Goal: Transaction & Acquisition: Purchase product/service

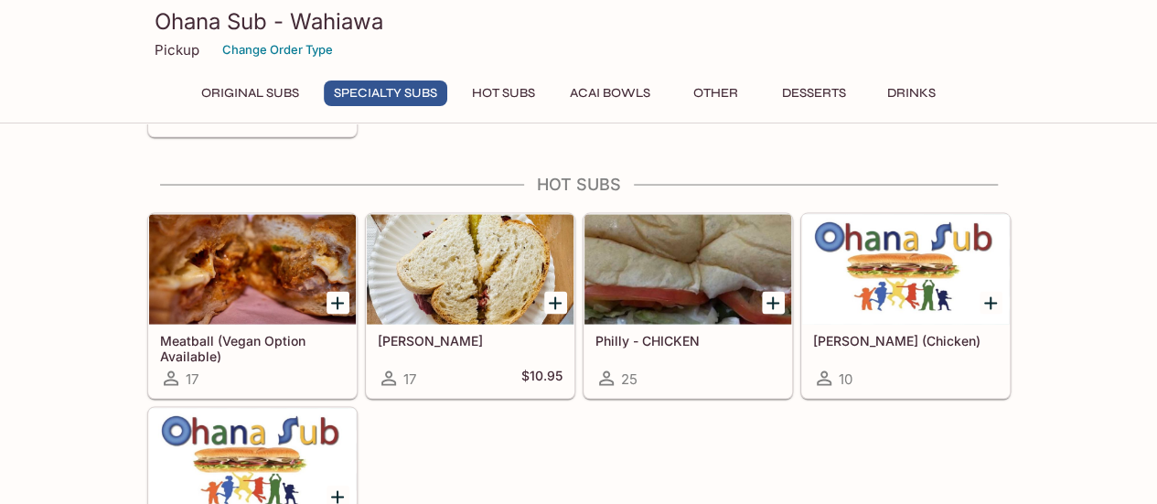
scroll to position [1575, 0]
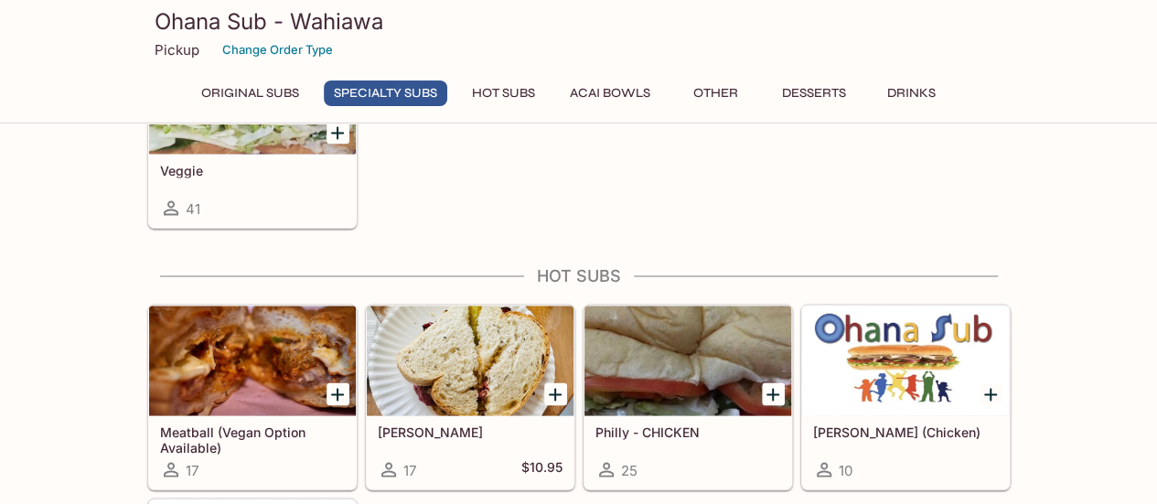
click at [492, 370] on div at bounding box center [470, 360] width 207 height 110
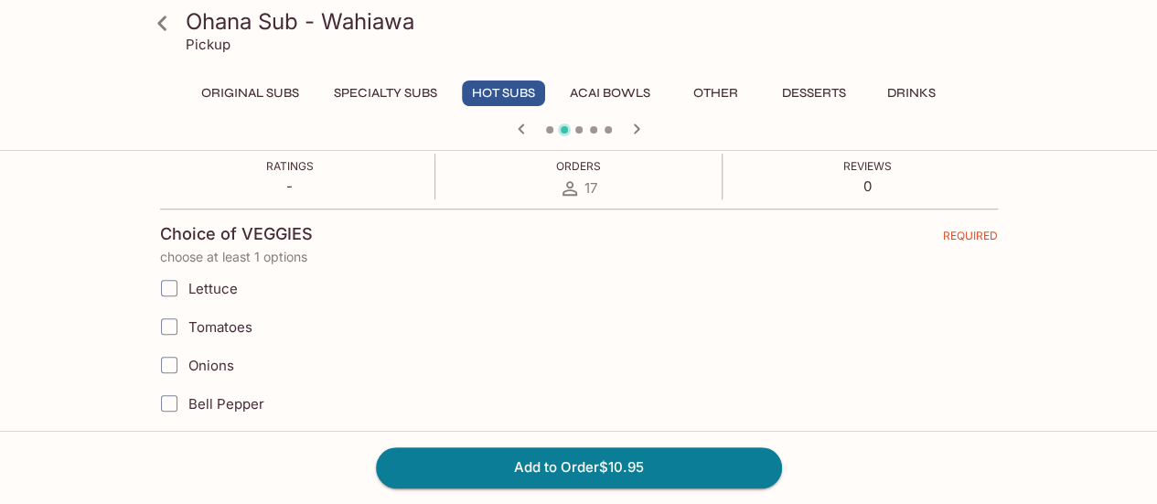
scroll to position [366, 0]
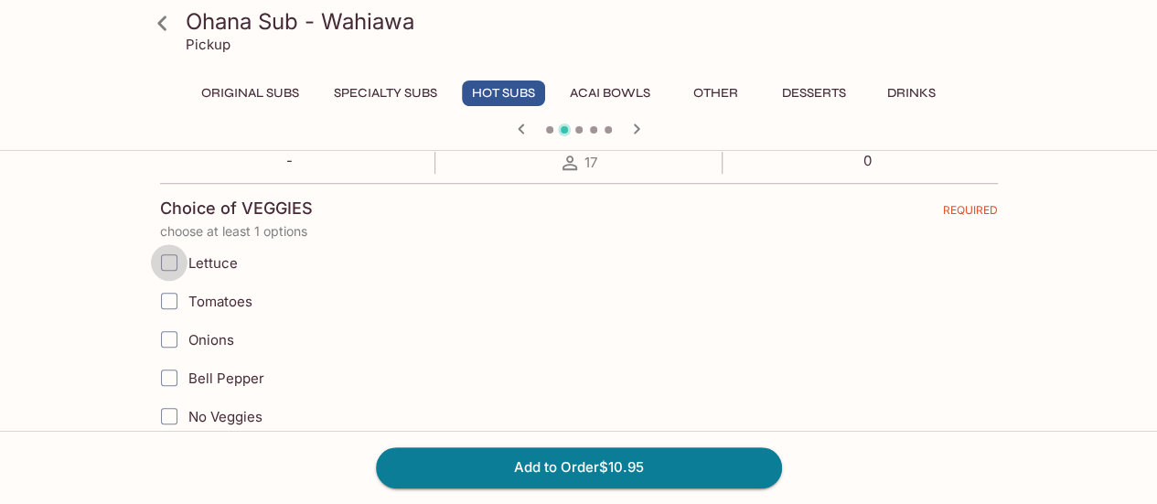
click at [166, 264] on input "Lettuce" at bounding box center [169, 262] width 37 height 37
checkbox input "true"
click at [168, 301] on input "Tomatoes" at bounding box center [169, 301] width 37 height 37
checkbox input "true"
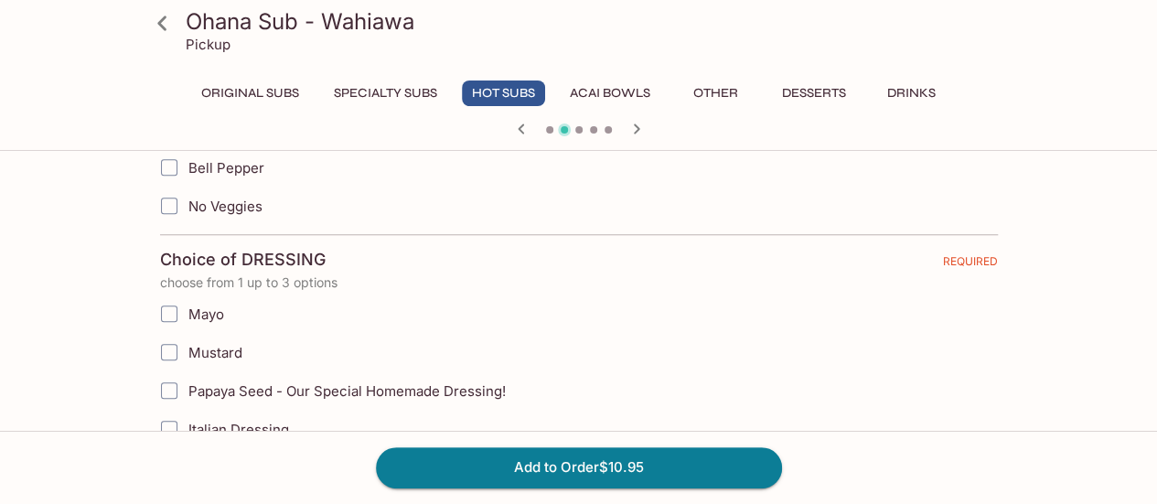
scroll to position [640, 0]
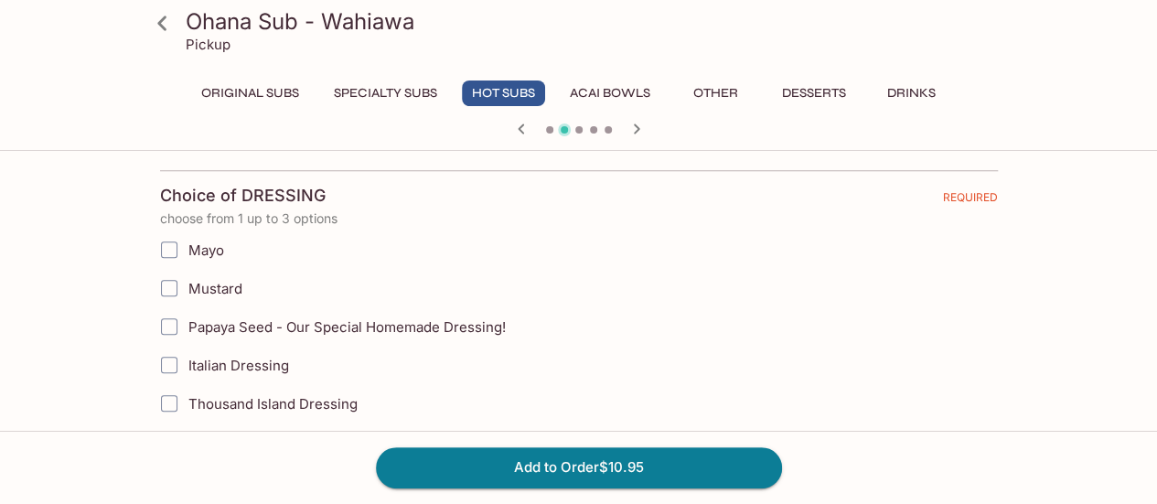
click at [165, 281] on input "Mustard" at bounding box center [169, 288] width 37 height 37
checkbox input "true"
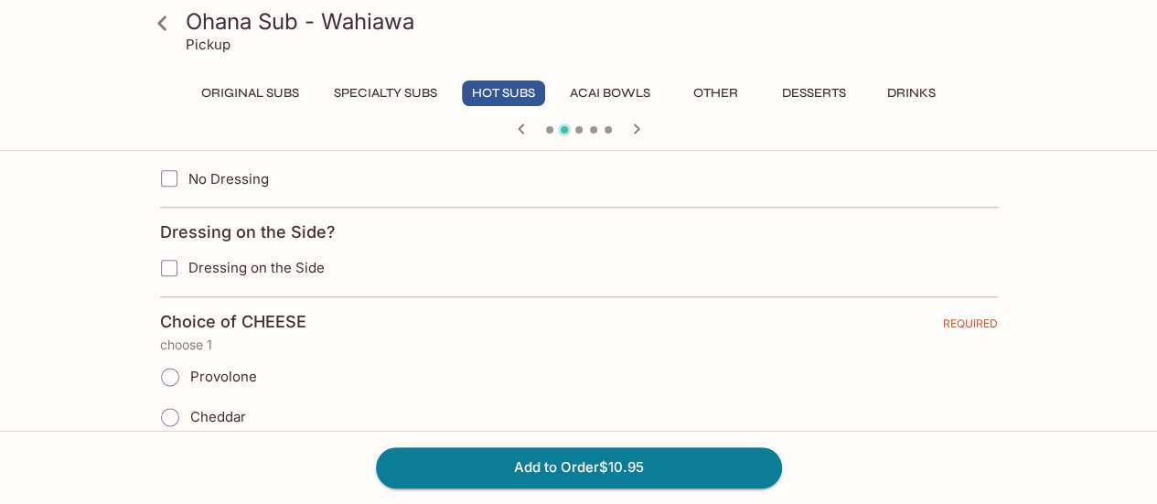
scroll to position [1006, 0]
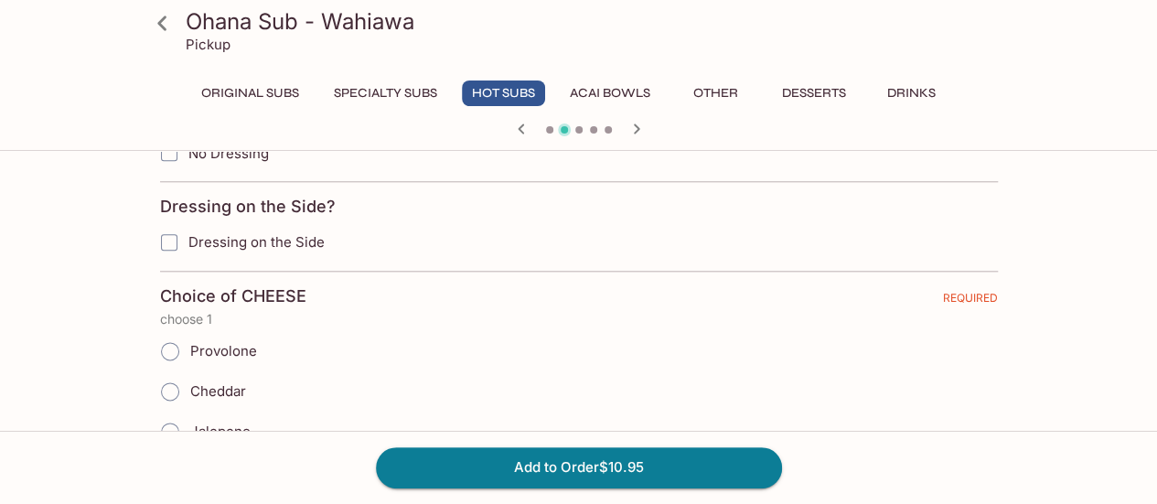
click at [399, 95] on button "Specialty Subs" at bounding box center [385, 93] width 123 height 26
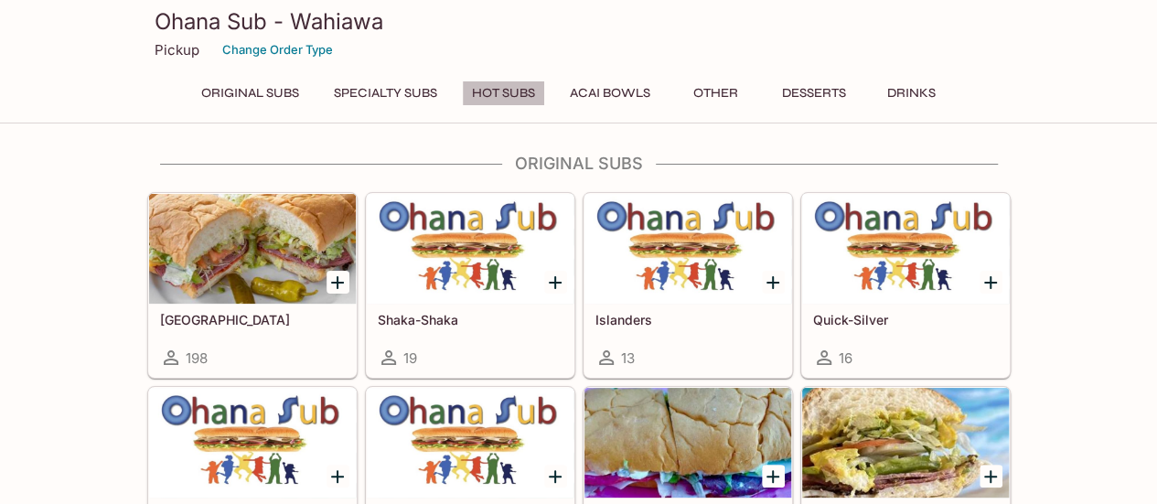
click at [490, 87] on button "Hot Subs" at bounding box center [503, 93] width 83 height 26
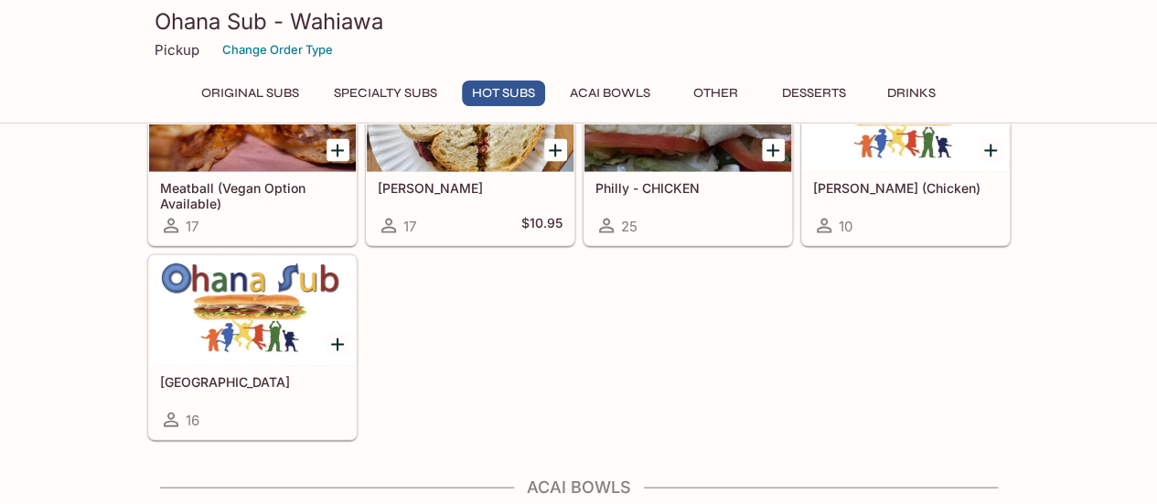
scroll to position [1738, 0]
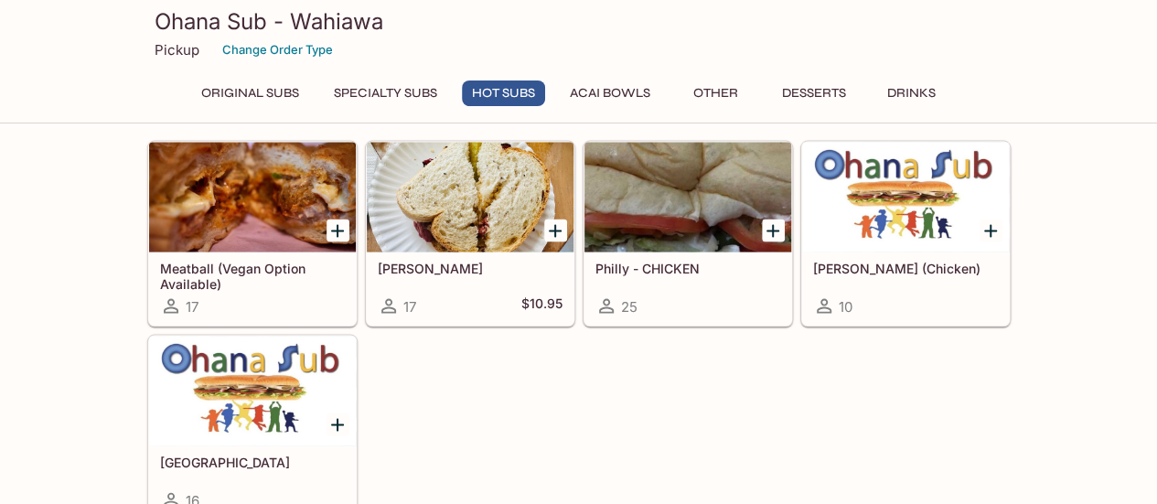
click at [558, 220] on icon "Add Reuben" at bounding box center [555, 231] width 22 height 22
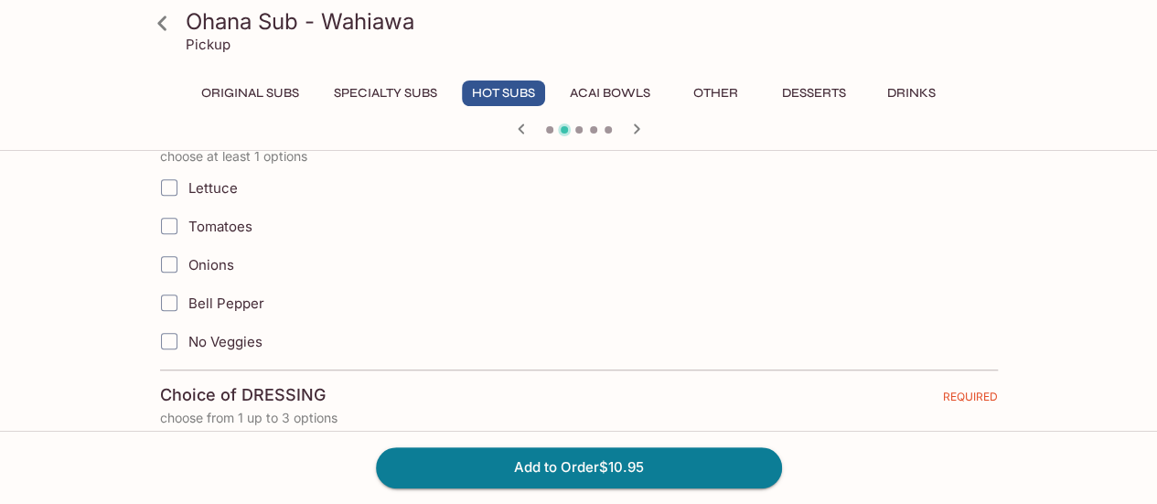
scroll to position [457, 0]
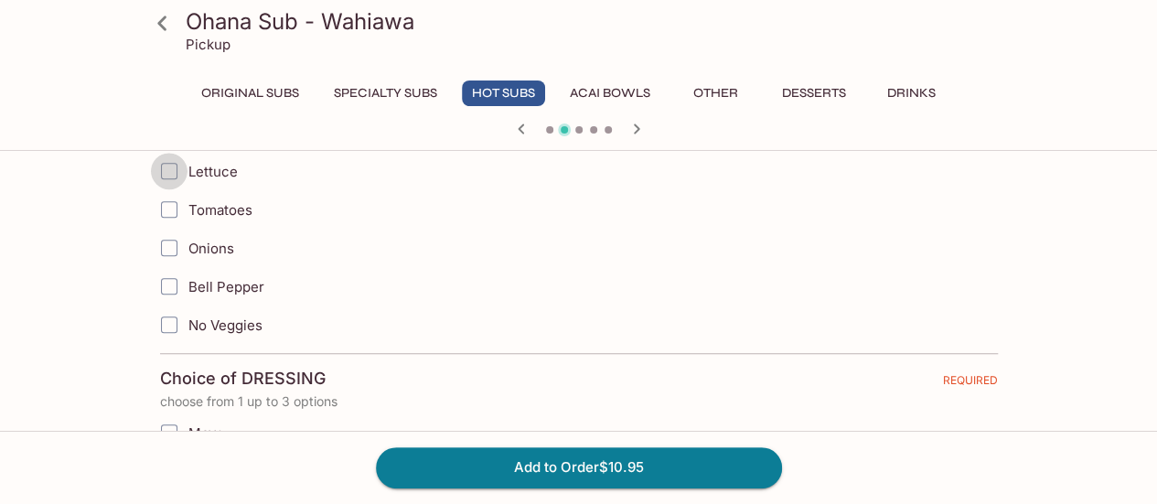
click at [166, 171] on input "Lettuce" at bounding box center [169, 171] width 37 height 37
click at [165, 206] on input "Tomatoes" at bounding box center [169, 209] width 37 height 37
checkbox input "true"
click at [164, 165] on input "Lettuce" at bounding box center [169, 171] width 37 height 37
click at [159, 167] on input "Lettuce" at bounding box center [169, 171] width 37 height 37
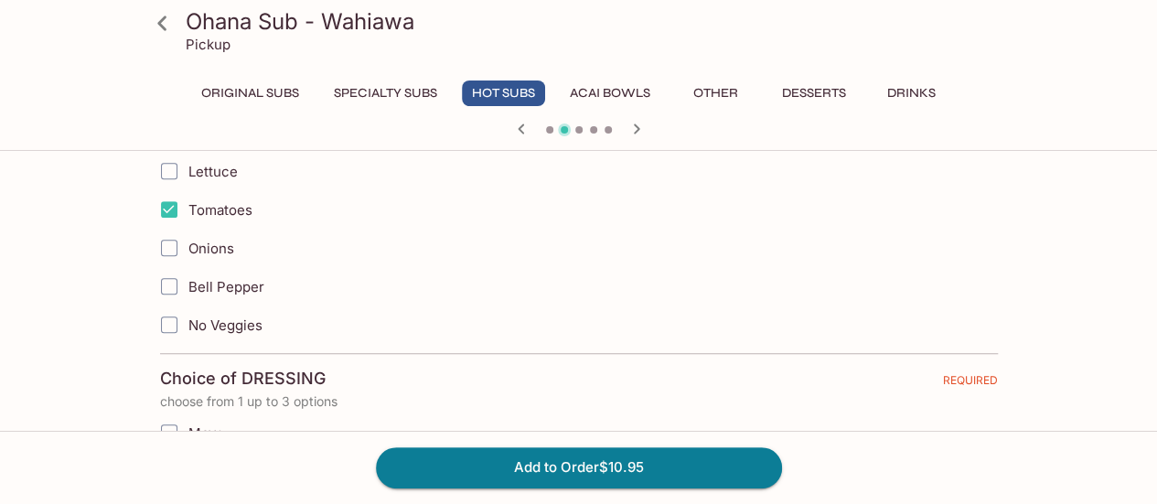
click at [165, 159] on input "Lettuce" at bounding box center [169, 171] width 37 height 37
checkbox input "true"
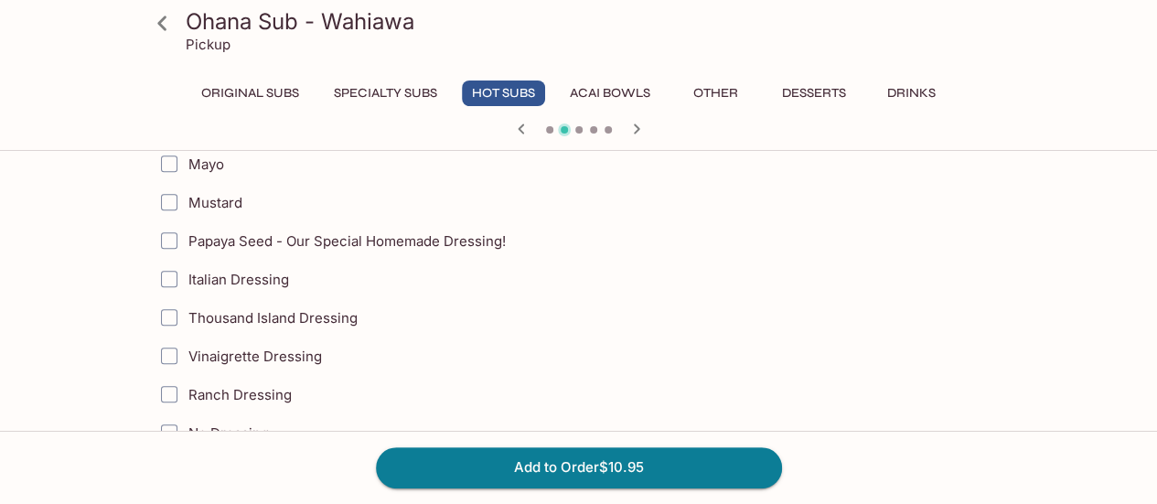
scroll to position [732, 0]
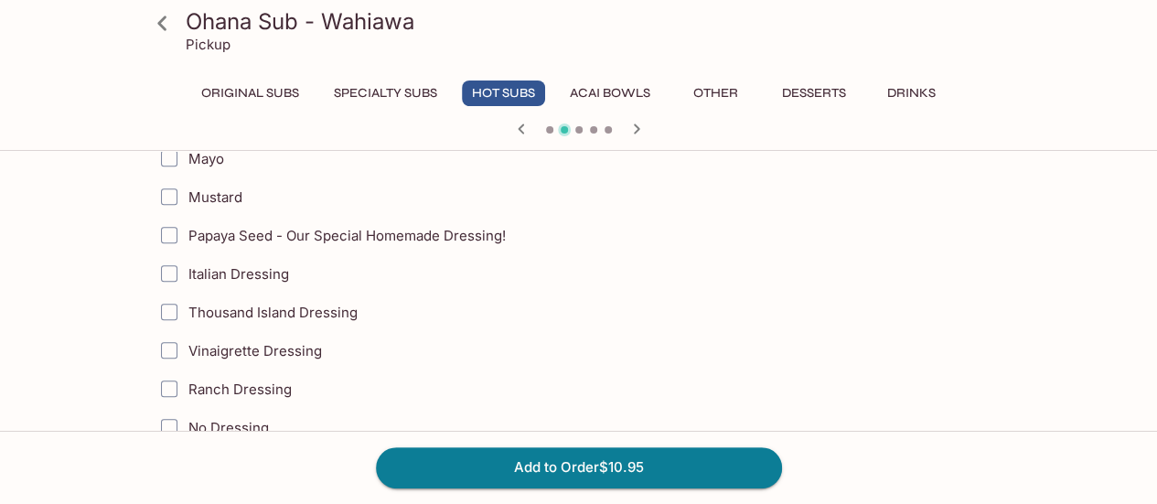
click at [168, 304] on input "Thousand Island Dressing" at bounding box center [169, 312] width 37 height 37
checkbox input "true"
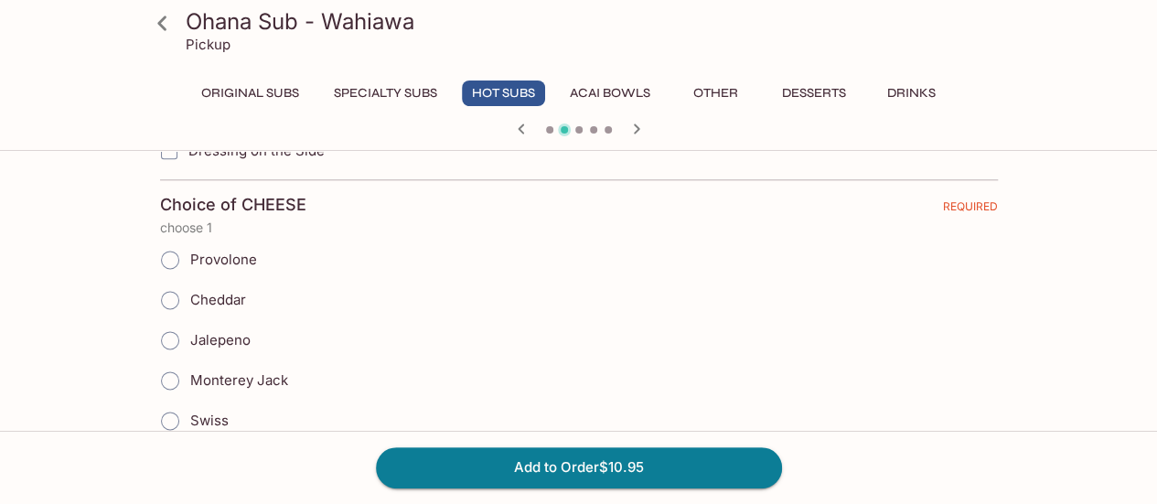
scroll to position [1189, 0]
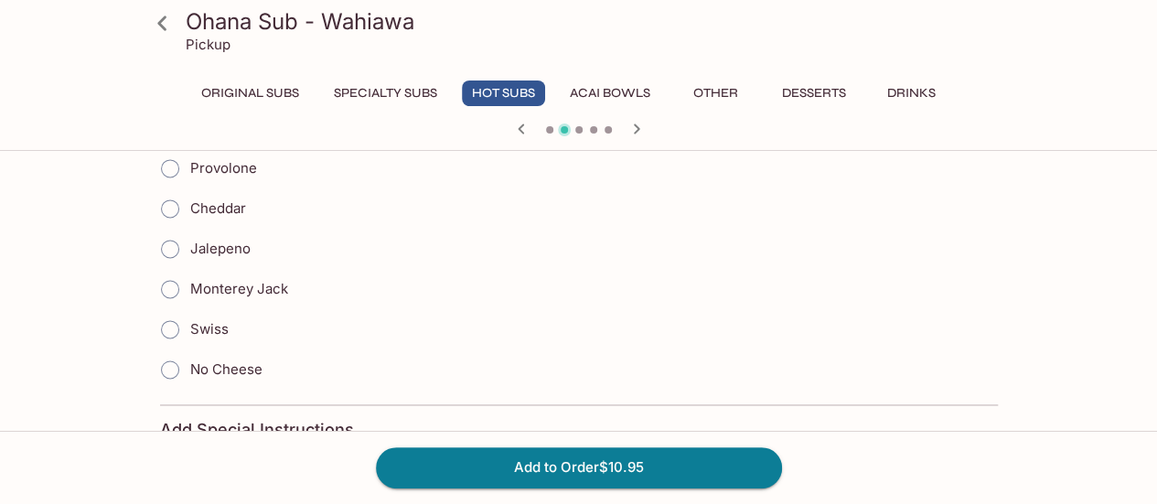
click at [170, 313] on input "Swiss" at bounding box center [170, 329] width 38 height 38
radio input "true"
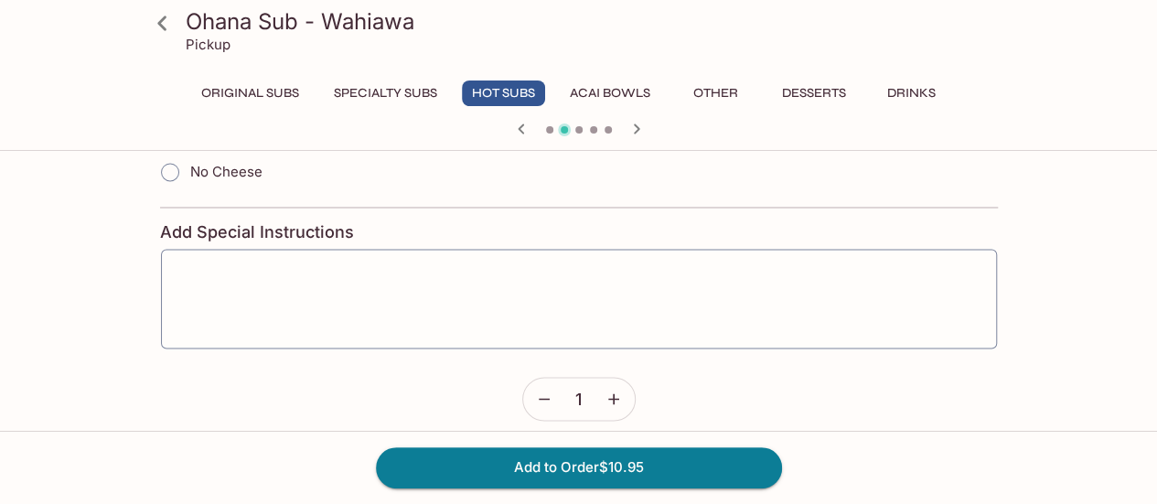
scroll to position [1280, 0]
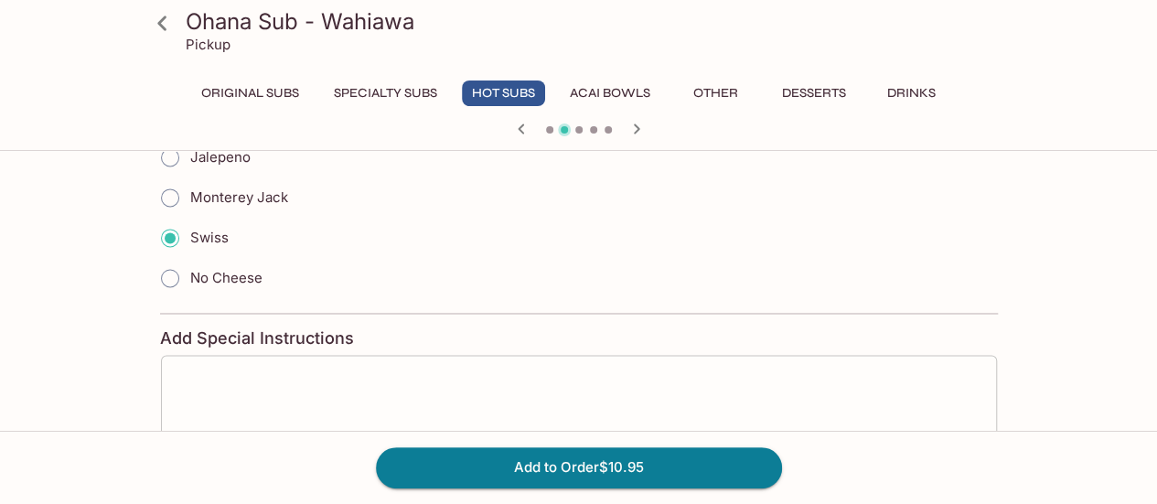
click at [431, 354] on div "x ​" at bounding box center [579, 405] width 838 height 102
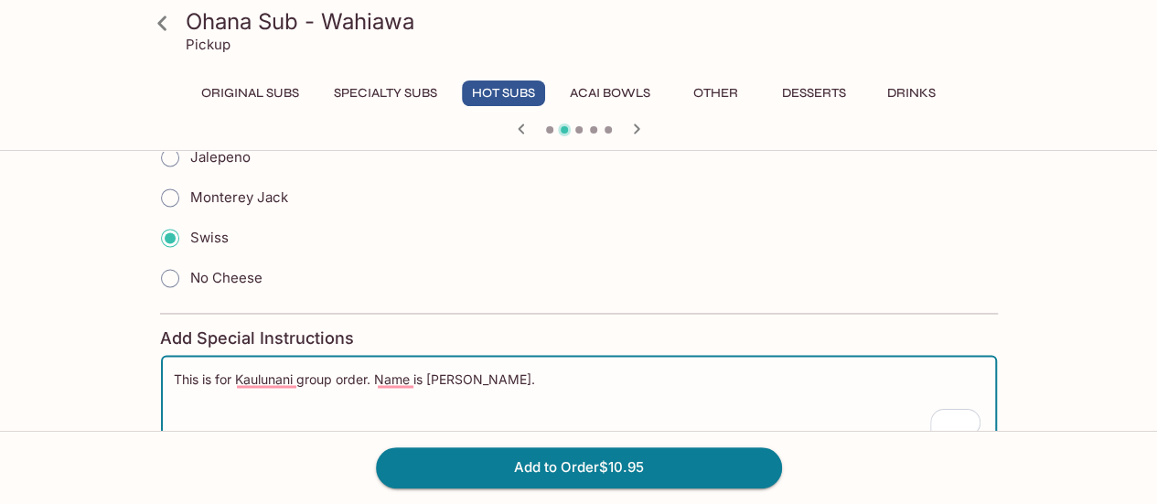
scroll to position [1463, 0]
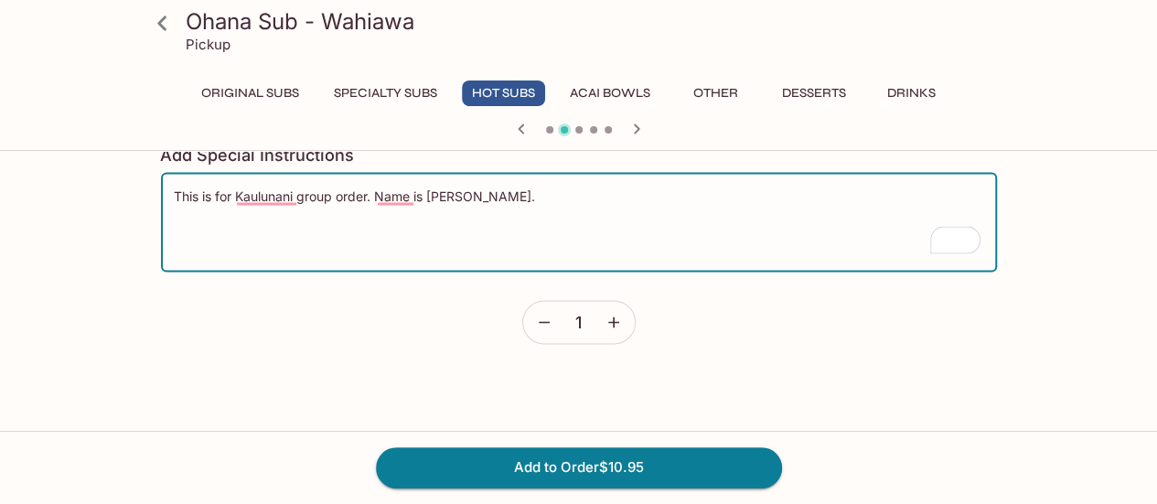
click at [228, 187] on textarea "This is for Kaulunani group order. Name is [PERSON_NAME]." at bounding box center [579, 222] width 810 height 70
click at [227, 187] on textarea "This is for Kaulunani group order. Name is [PERSON_NAME]." at bounding box center [579, 222] width 810 height 70
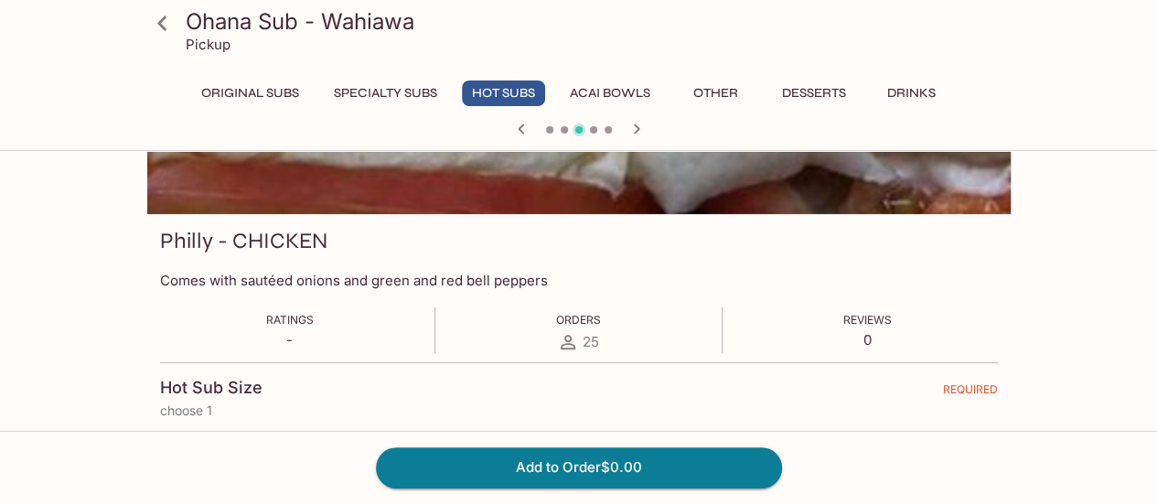
scroll to position [274, 0]
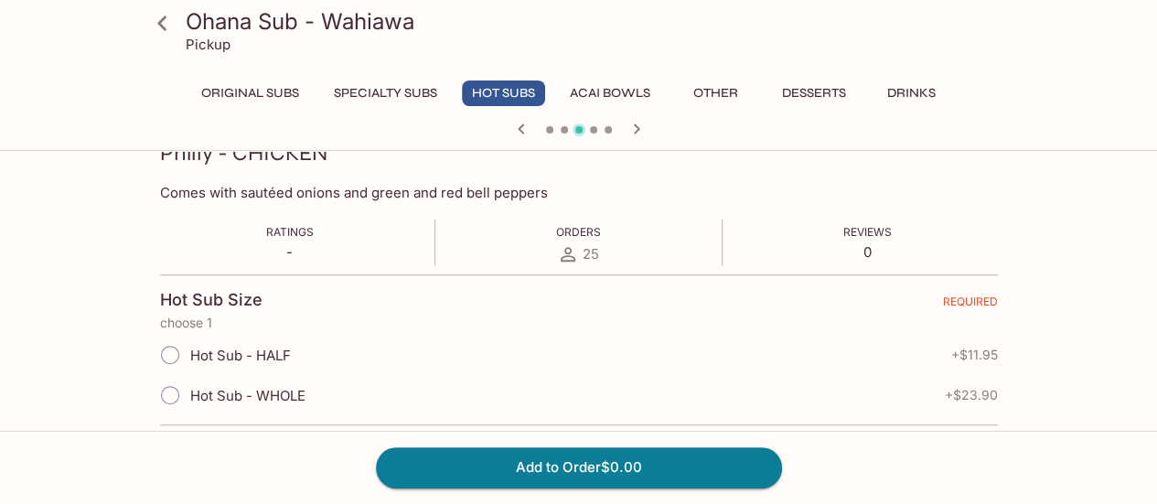
click at [521, 129] on icon "button" at bounding box center [521, 129] width 22 height 22
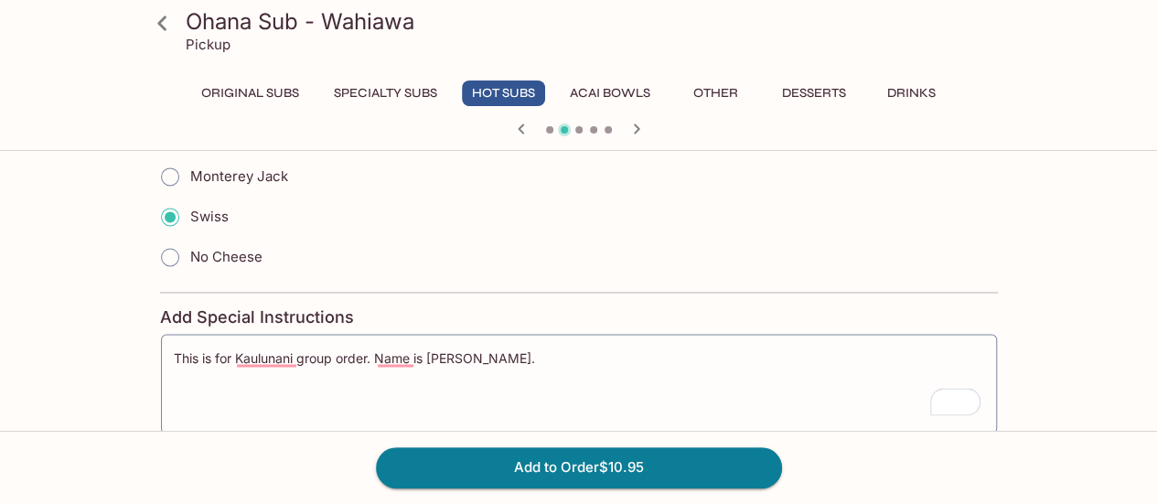
scroll to position [1280, 0]
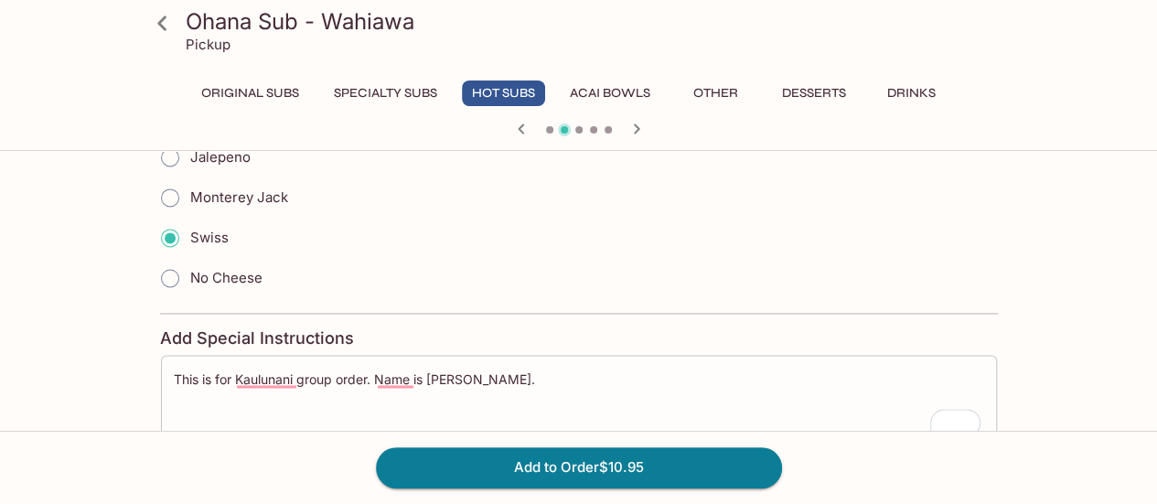
click at [391, 370] on textarea "This is for Kaulunani group order. Name is [PERSON_NAME]." at bounding box center [579, 405] width 810 height 70
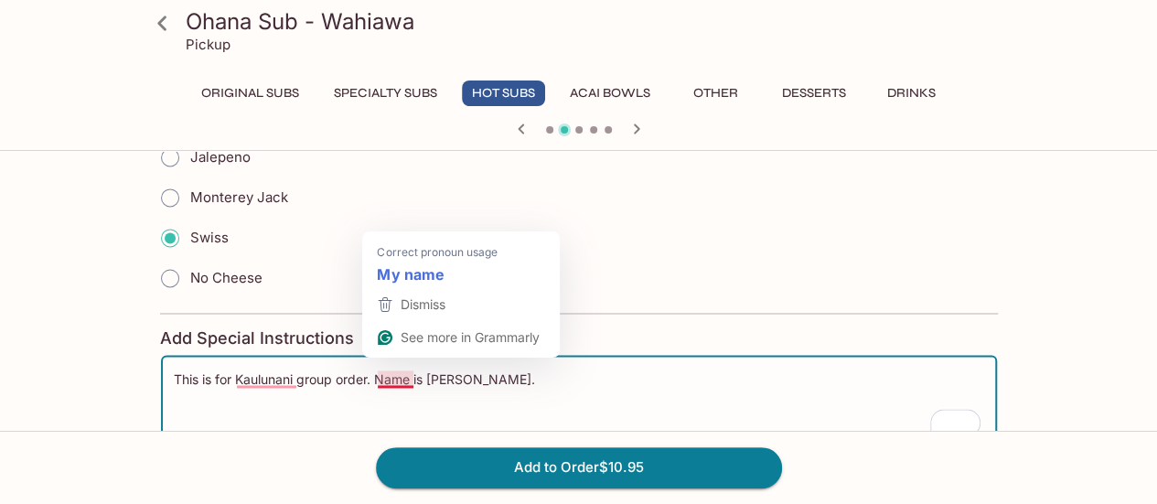
click at [391, 370] on textarea "This is for Kaulunani group order. Name is [PERSON_NAME]." at bounding box center [579, 405] width 810 height 70
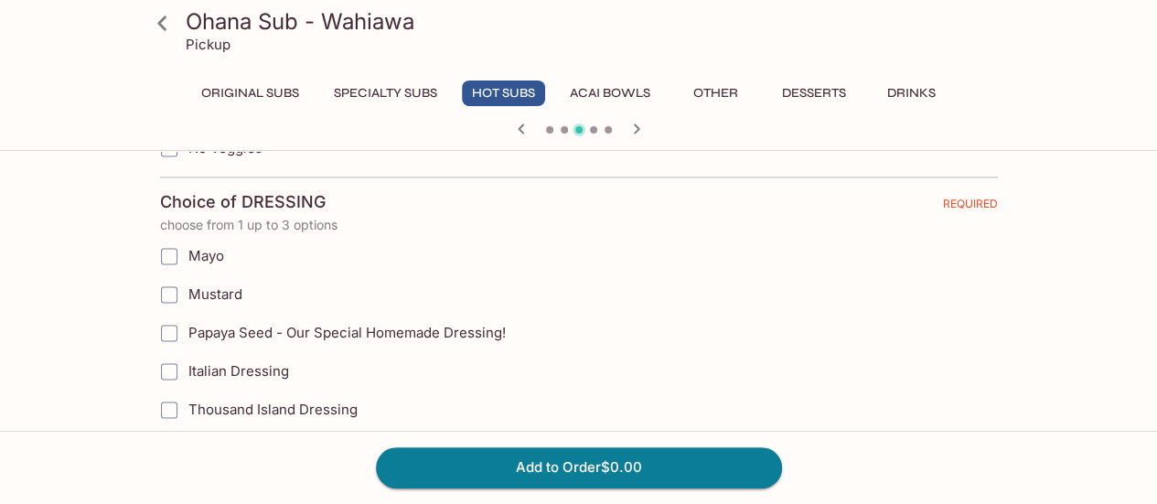
click at [516, 125] on icon "button" at bounding box center [521, 129] width 22 height 22
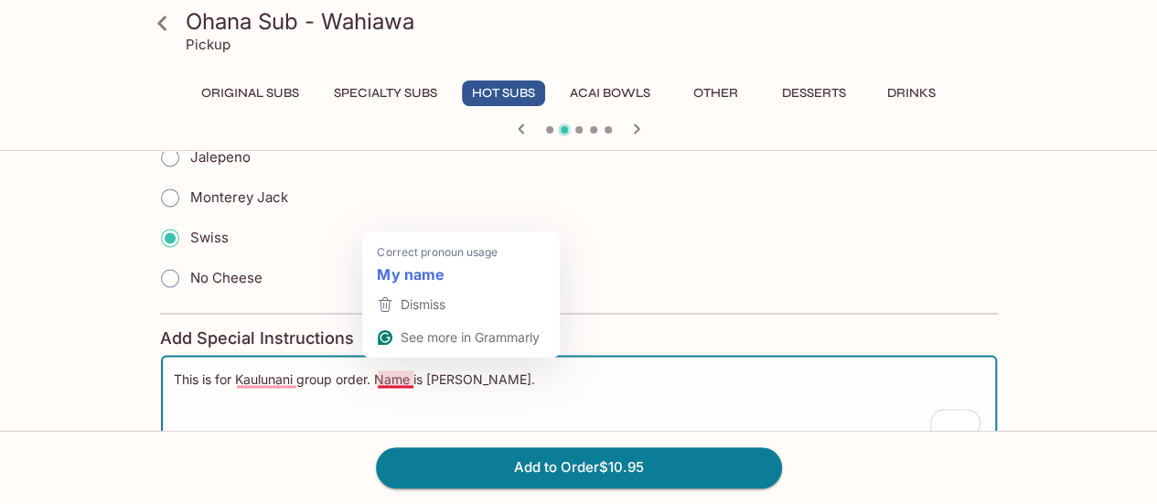
click at [411, 370] on textarea "This is for Kaulunani group order. Name is [PERSON_NAME]." at bounding box center [579, 405] width 810 height 70
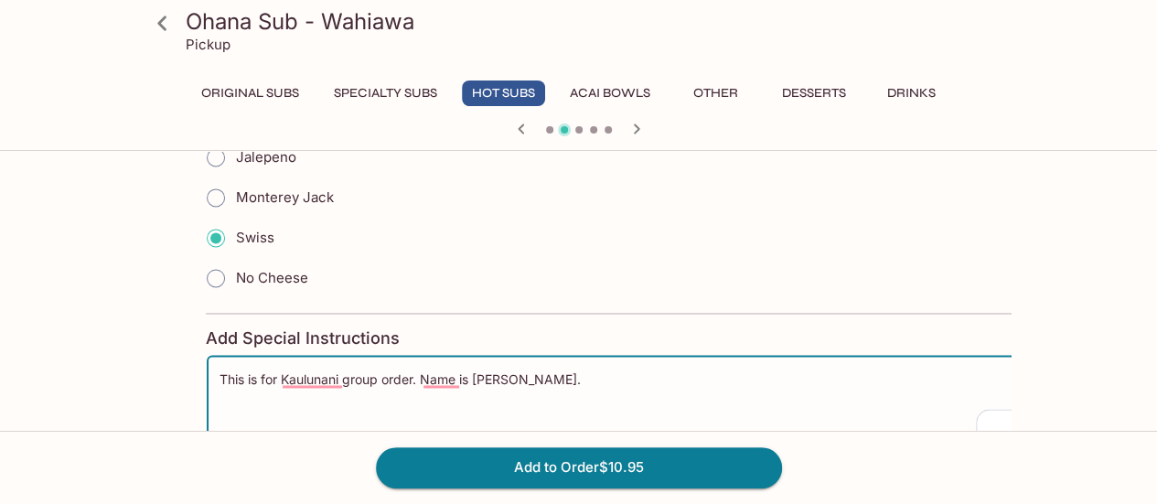
drag, startPoint x: 412, startPoint y: 365, endPoint x: 457, endPoint y: 365, distance: 44.8
click at [457, 370] on textarea "This is for Kaulunani group order. Name is [PERSON_NAME]." at bounding box center [625, 405] width 810 height 70
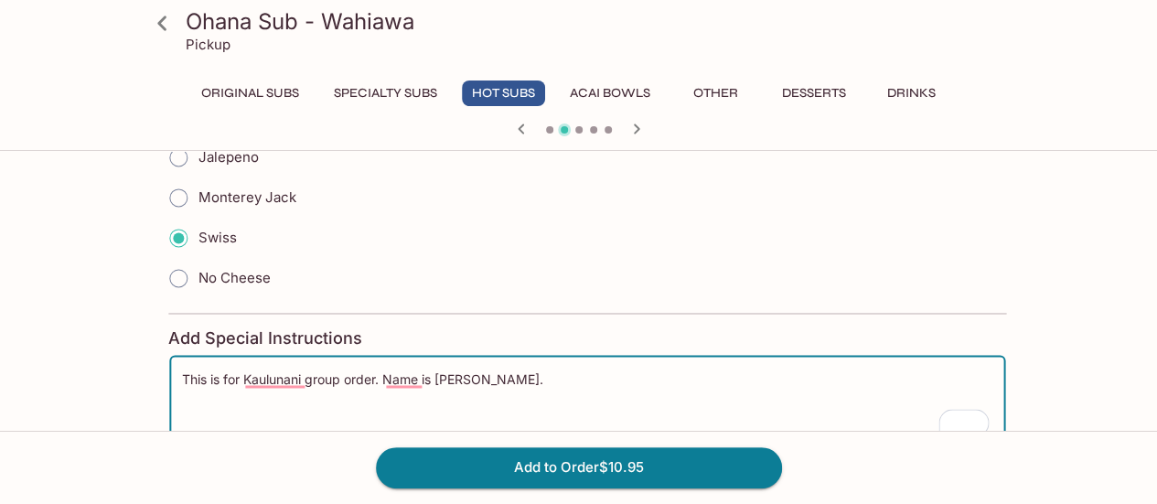
click at [416, 370] on textarea "This is for Kaulunani group order. Name is [PERSON_NAME]." at bounding box center [587, 405] width 810 height 70
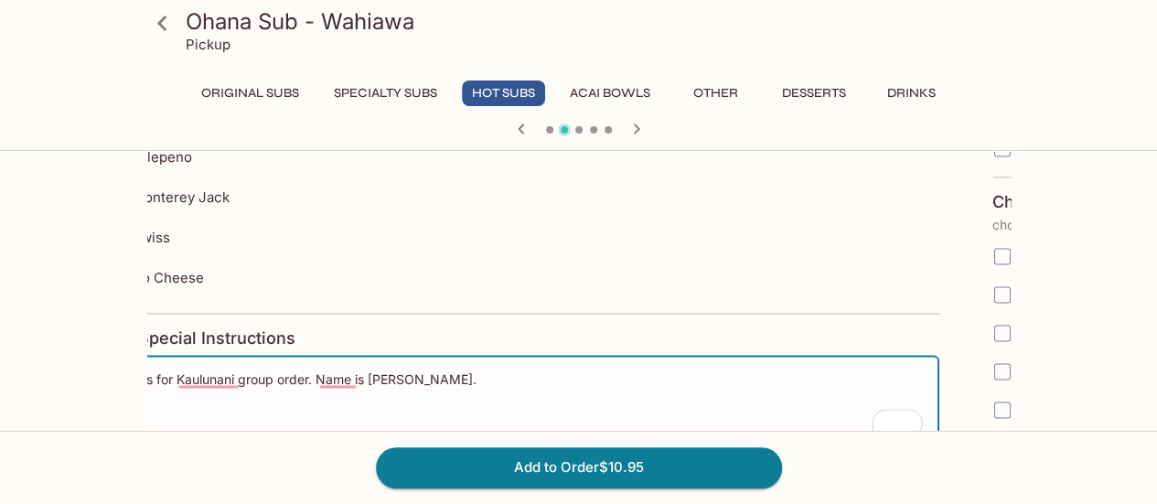
drag, startPoint x: 507, startPoint y: 365, endPoint x: 461, endPoint y: 368, distance: 45.8
click at [461, 370] on textarea "This is for Kaulunani group order. Name is [PERSON_NAME]." at bounding box center [520, 405] width 810 height 70
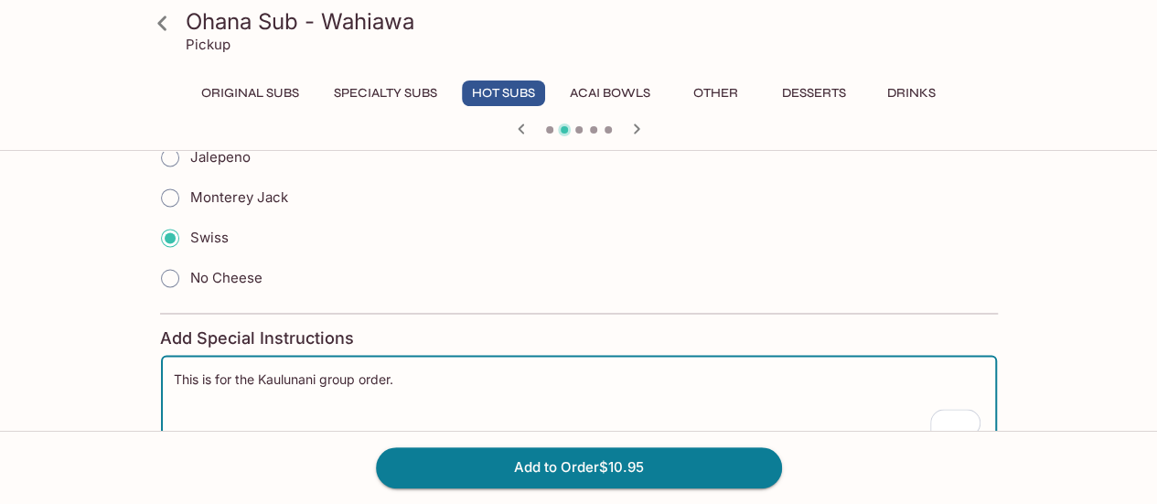
click at [417, 370] on textarea "This is for the Kaulunani group order." at bounding box center [579, 405] width 810 height 70
type textarea "This is for the Kaulunani group order- name on the order is [PERSON_NAME]. Than…"
click at [560, 457] on button "Add to Order $10.95" at bounding box center [579, 467] width 406 height 40
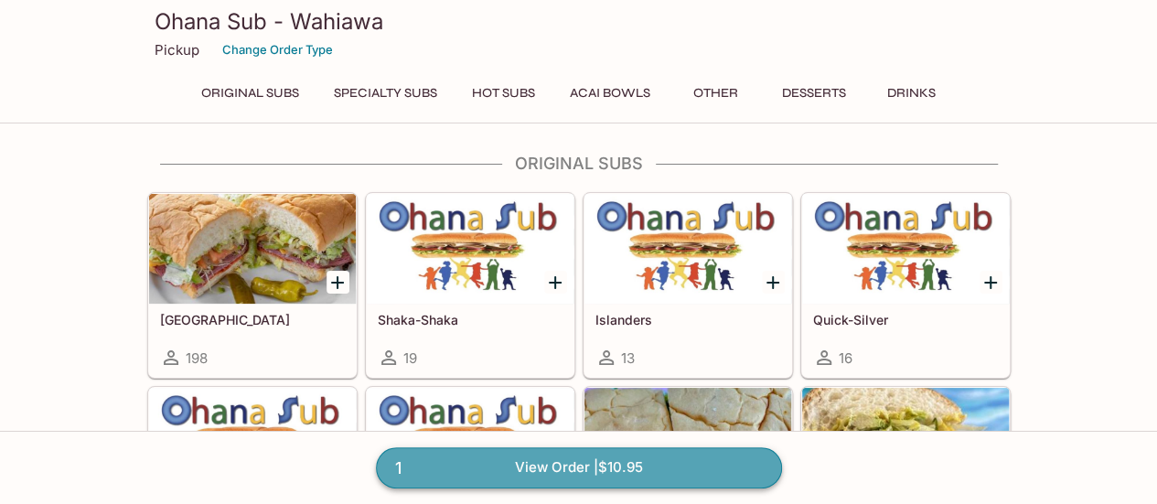
click at [623, 460] on link "1 View Order | $10.95" at bounding box center [579, 467] width 406 height 40
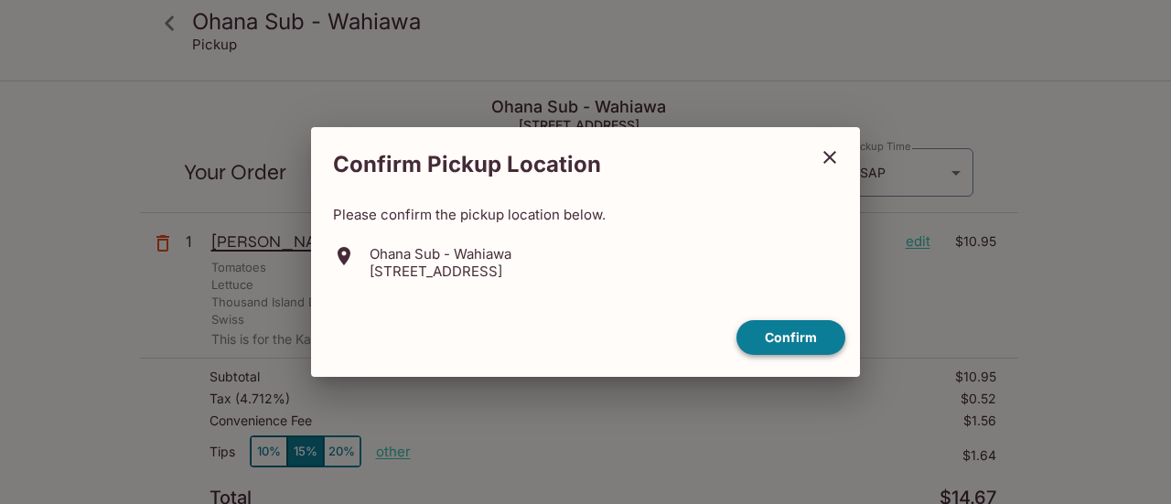
click at [798, 343] on button "Confirm" at bounding box center [790, 338] width 109 height 36
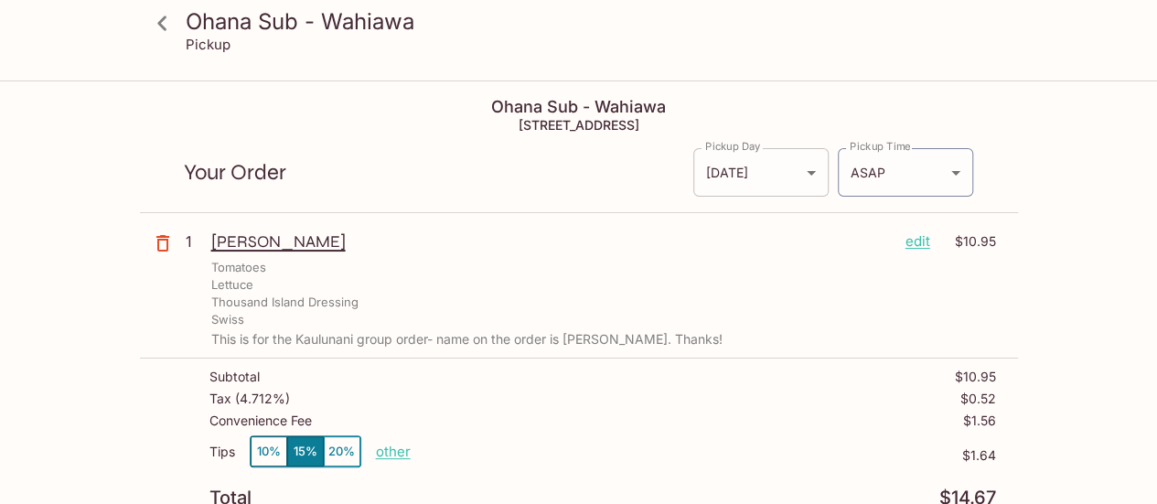
click at [807, 172] on body "Ohana Sub - Wahiawa Pickup Ohana Sub - Wahiawa [STREET_ADDRESS] Your Order Pick…" at bounding box center [578, 334] width 1157 height 504
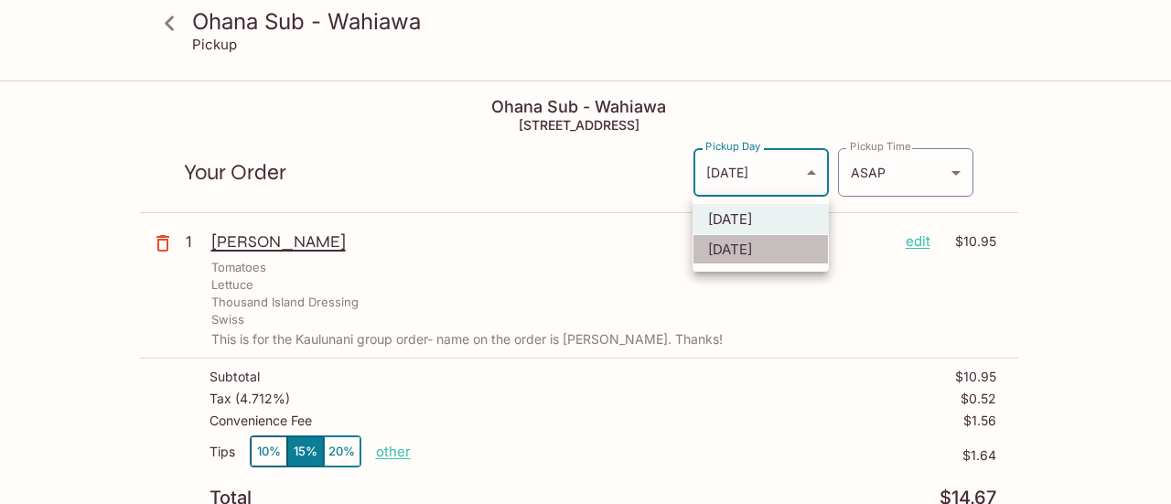
click at [755, 256] on li "[DATE]" at bounding box center [760, 249] width 136 height 30
type input "[DATE]"
type input "[DATE]T20:15:00.000000Z"
